Goal: Task Accomplishment & Management: Complete application form

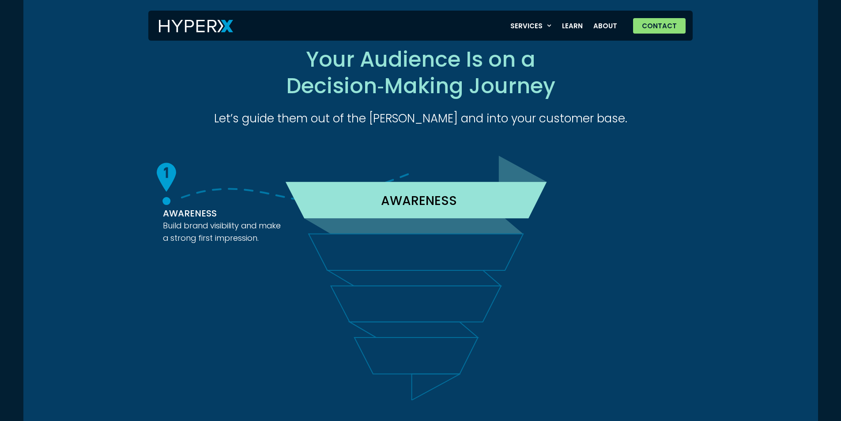
scroll to position [1767, 0]
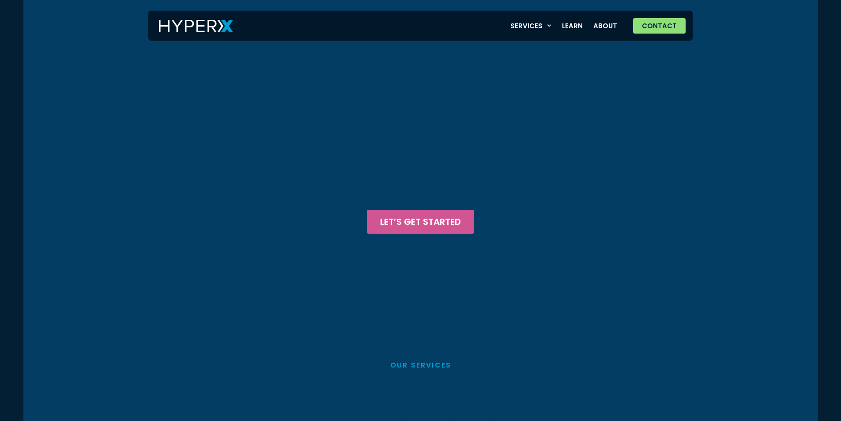
click at [633, 18] on link "Contact" at bounding box center [659, 25] width 53 height 15
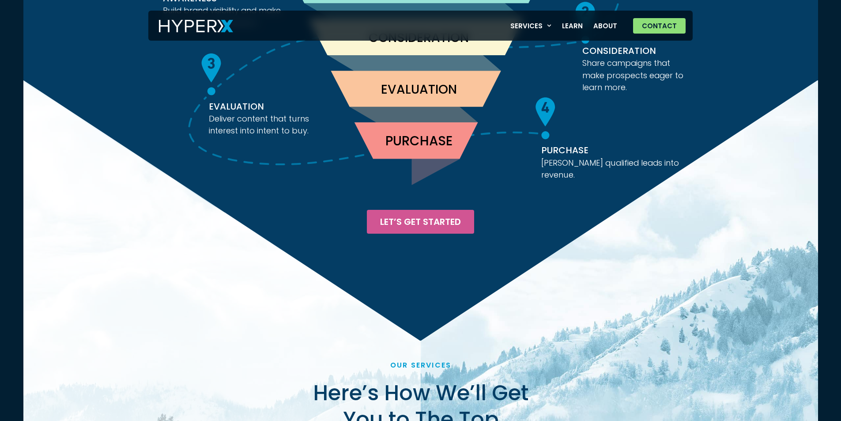
click at [633, 18] on link "Contact" at bounding box center [659, 25] width 53 height 15
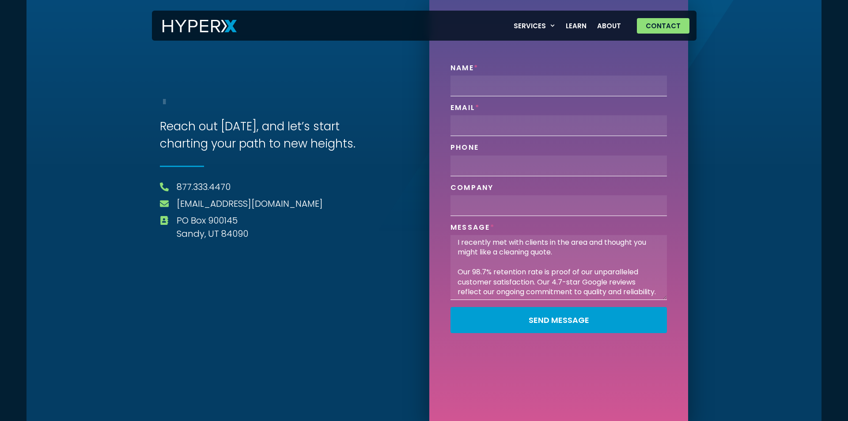
type textarea "I recently met with clients in the area and thought you might like a cleaning q…"
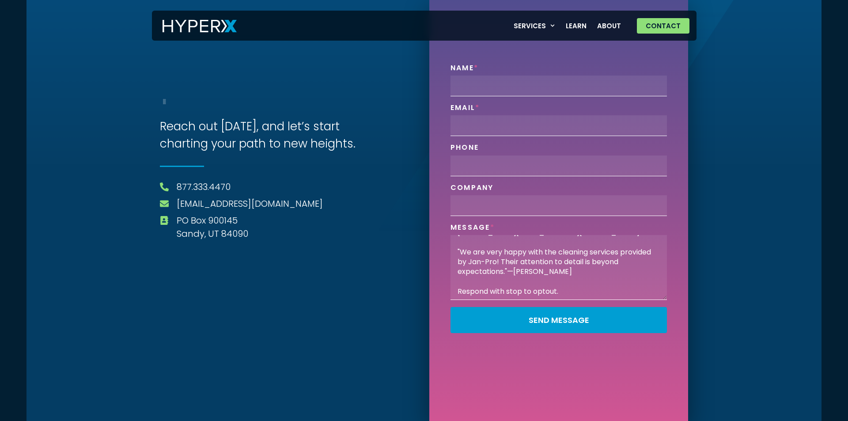
click at [537, 194] on div "Company" at bounding box center [558, 199] width 223 height 33
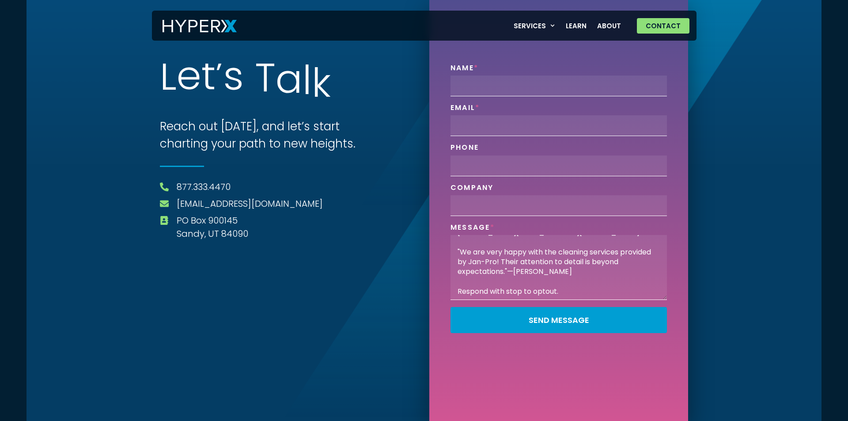
drag, startPoint x: 560, startPoint y: 220, endPoint x: 531, endPoint y: 244, distance: 38.0
click at [560, 220] on div "Name Email Phone Company Message I recently met with clients in the area and th…" at bounding box center [558, 202] width 223 height 276
click at [531, 244] on textarea "I recently met with clients in the area and thought you might like a cleaning q…" at bounding box center [558, 267] width 216 height 65
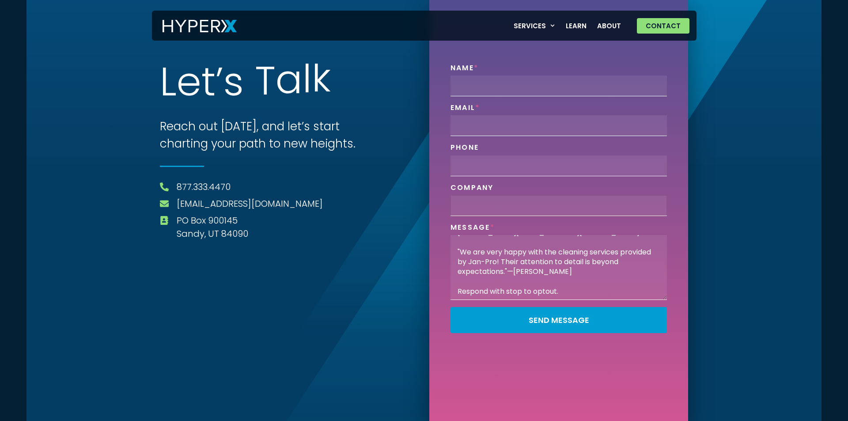
click at [523, 211] on input "Company" at bounding box center [558, 205] width 216 height 21
type input "Jan-Pro [US_STATE]"
type input "[PERSON_NAME]"
type input "[PERSON_NAME][EMAIL_ADDRESS][DOMAIN_NAME]"
type input "3854025391"
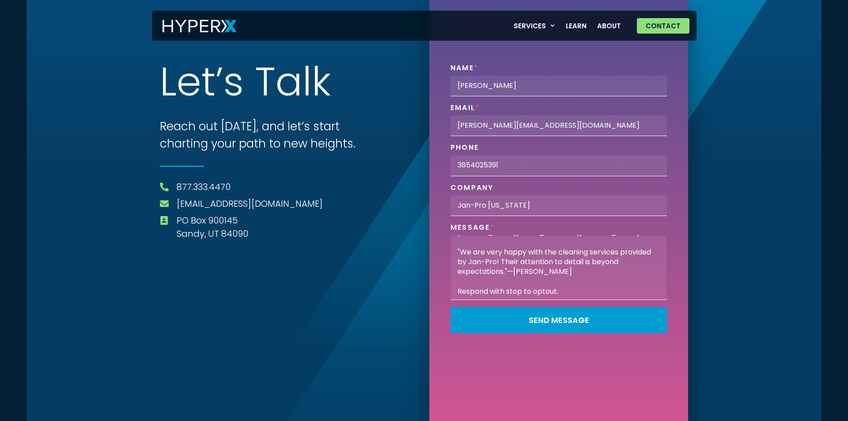
drag, startPoint x: 524, startPoint y: 215, endPoint x: 560, endPoint y: 257, distance: 55.5
click at [560, 257] on textarea "I recently met with clients in the area and thought you might like a cleaning q…" at bounding box center [558, 267] width 216 height 65
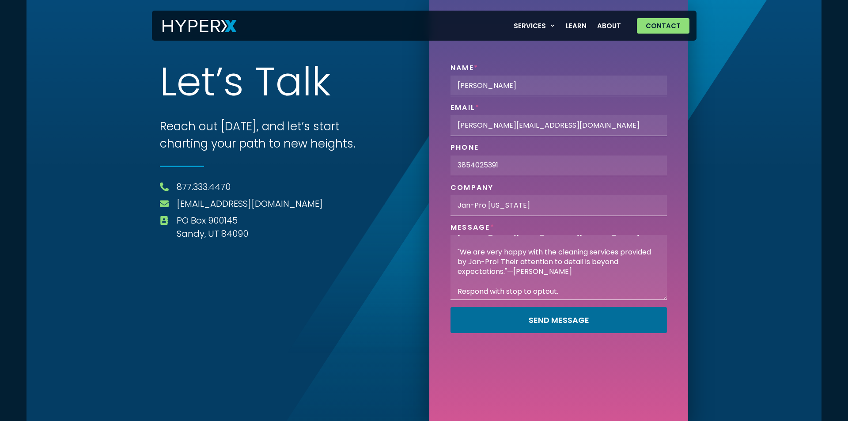
click at [450, 307] on button "Send Message" at bounding box center [558, 320] width 216 height 26
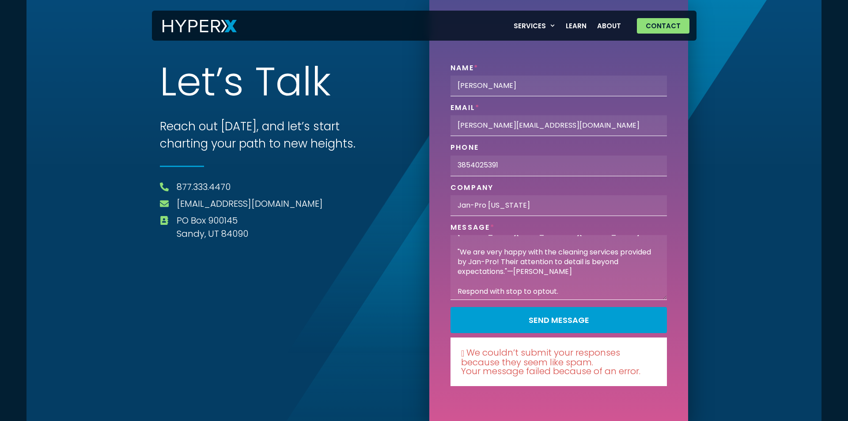
scroll to position [168, 0]
click at [543, 261] on textarea "I recently met with clients in the area and thought you might like a cleaning q…" at bounding box center [558, 267] width 216 height 65
drag, startPoint x: 545, startPoint y: 243, endPoint x: 526, endPoint y: 243, distance: 19.0
click at [545, 243] on textarea "I recently met with clients in the area and thought you might like a cleaning q…" at bounding box center [558, 267] width 216 height 65
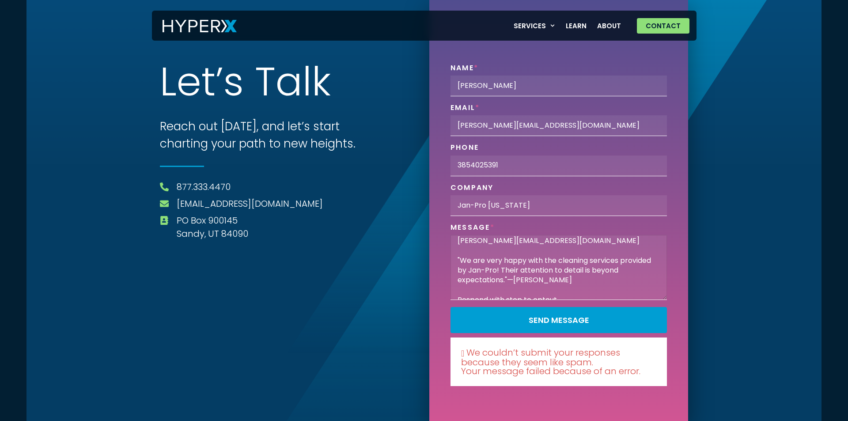
click at [541, 296] on textarea "I recently met with clients in the area and thought you might like a cleaning q…" at bounding box center [558, 267] width 216 height 65
click at [541, 282] on textarea "I recently met with clients in the area and thought you might like a cleaning q…" at bounding box center [558, 267] width 216 height 65
click at [575, 248] on textarea "I recently met with clients in the area and thought you might like a cleaning q…" at bounding box center [558, 267] width 216 height 65
click at [575, 247] on textarea "I recently met with clients in the area and thought you might like a cleaning q…" at bounding box center [558, 267] width 216 height 65
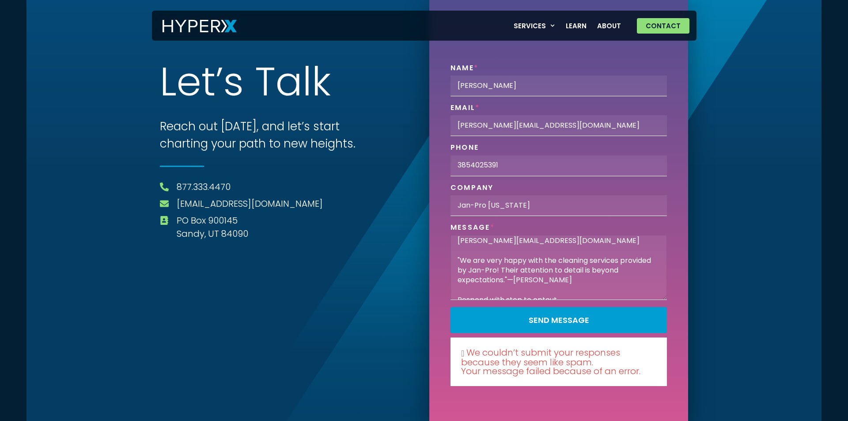
click at [575, 247] on textarea "I recently met with clients in the area and thought you might like a cleaning q…" at bounding box center [558, 267] width 216 height 65
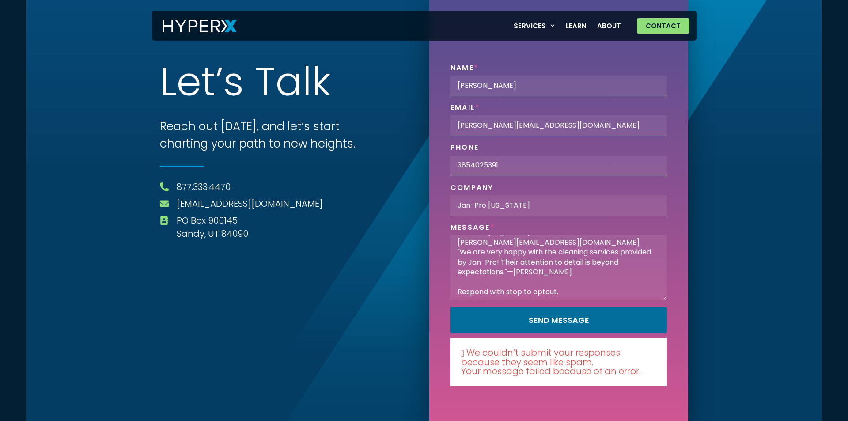
click at [575, 247] on textarea "I recently met with clients in the area and thought you might like a cleaning q…" at bounding box center [558, 267] width 216 height 65
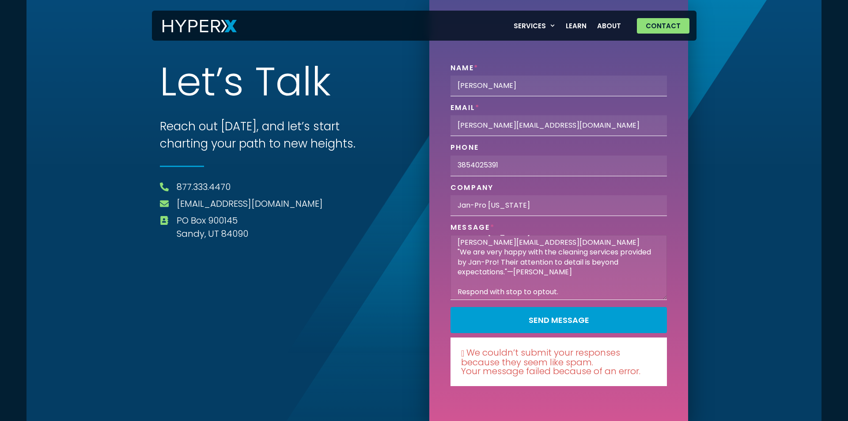
click at [581, 249] on textarea "I recently met with clients in the area and thought you might like a cleaning q…" at bounding box center [558, 267] width 216 height 65
click at [585, 249] on textarea "I recently met with clients in the area and thought you might like a cleaning q…" at bounding box center [558, 267] width 216 height 65
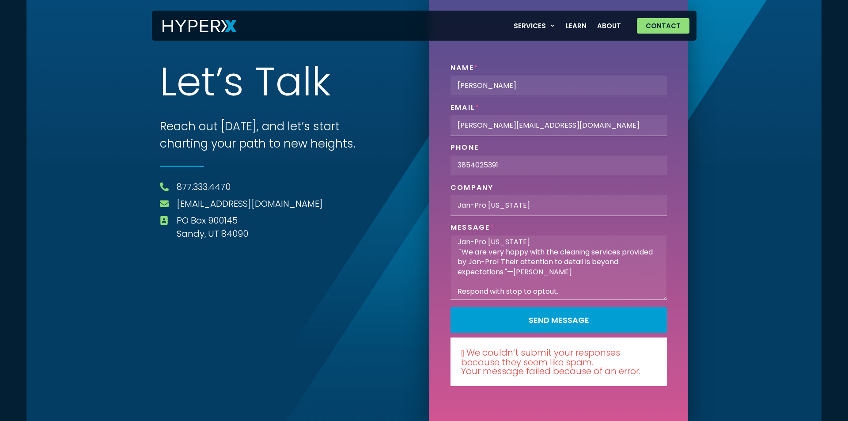
type textarea "I recently met with clients in the area and thought you might like a cleaning q…"
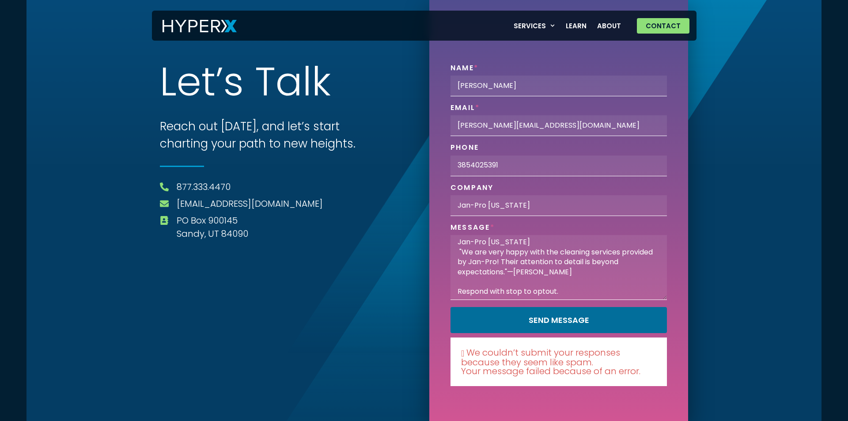
click at [450, 307] on button "Send Message" at bounding box center [558, 320] width 216 height 26
